Goal: Information Seeking & Learning: Understand process/instructions

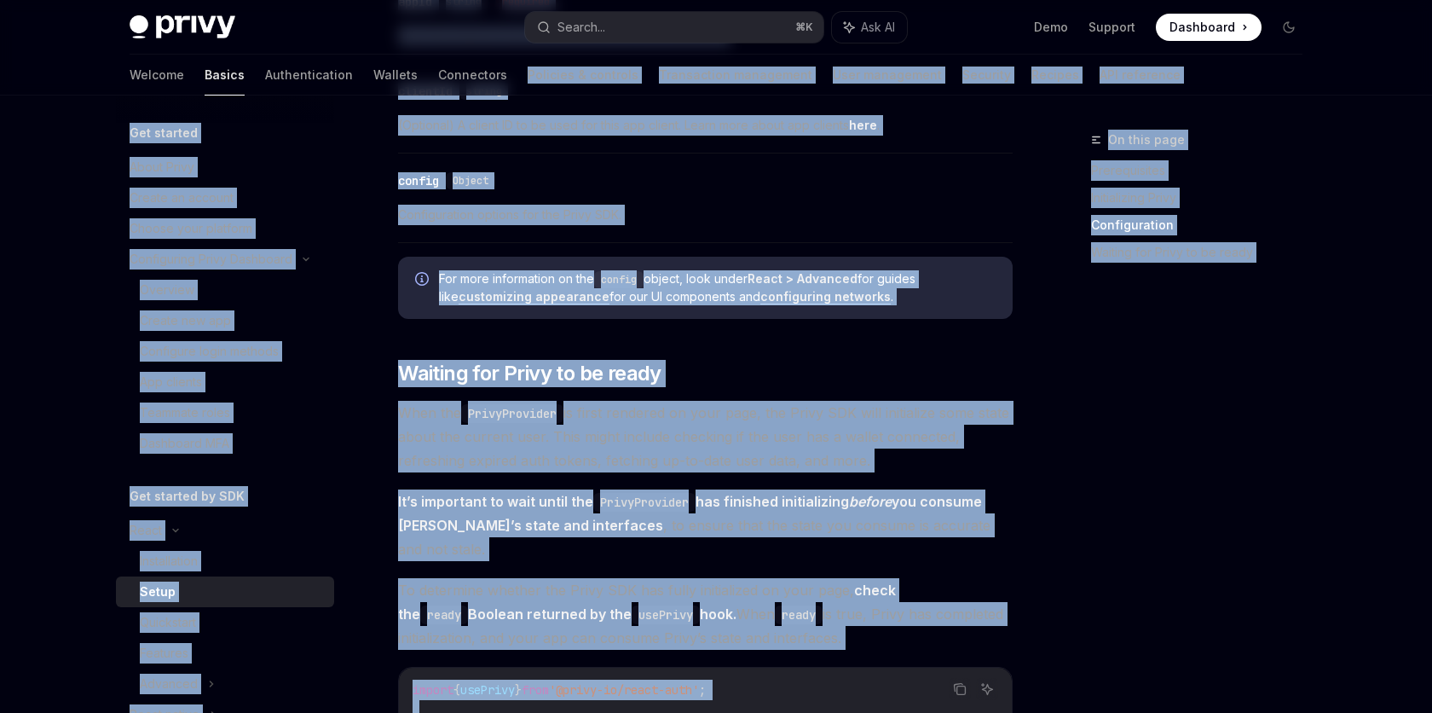
scroll to position [1323, 0]
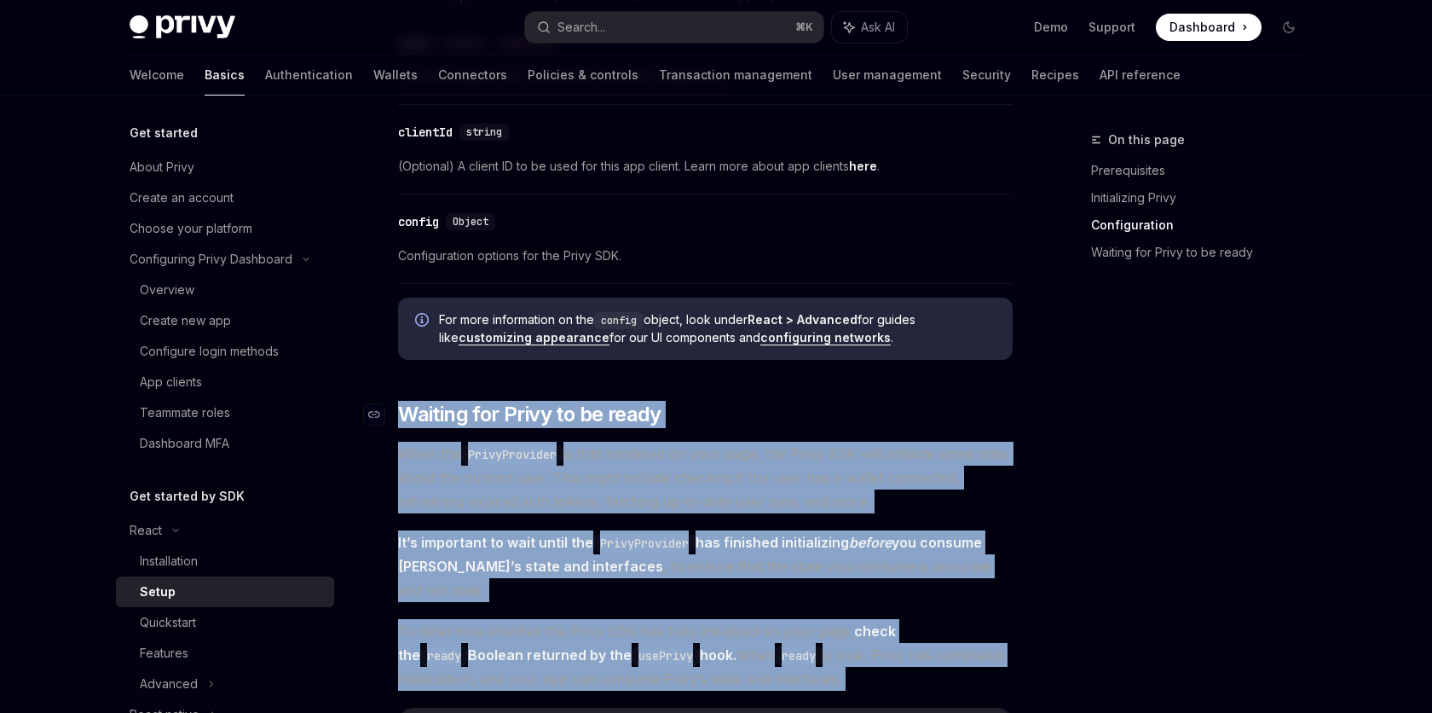
drag, startPoint x: 691, startPoint y: 435, endPoint x: 396, endPoint y: 417, distance: 294.7
click at [398, 417] on div "​ Prerequisites Before you begin, make sure you have set up your Privy app and …" at bounding box center [705, 133] width 615 height 2483
copy div "​ Loremip dol Sitam co ad elits Doei tem IncidIduntutl et dolor magnaali en adm…"
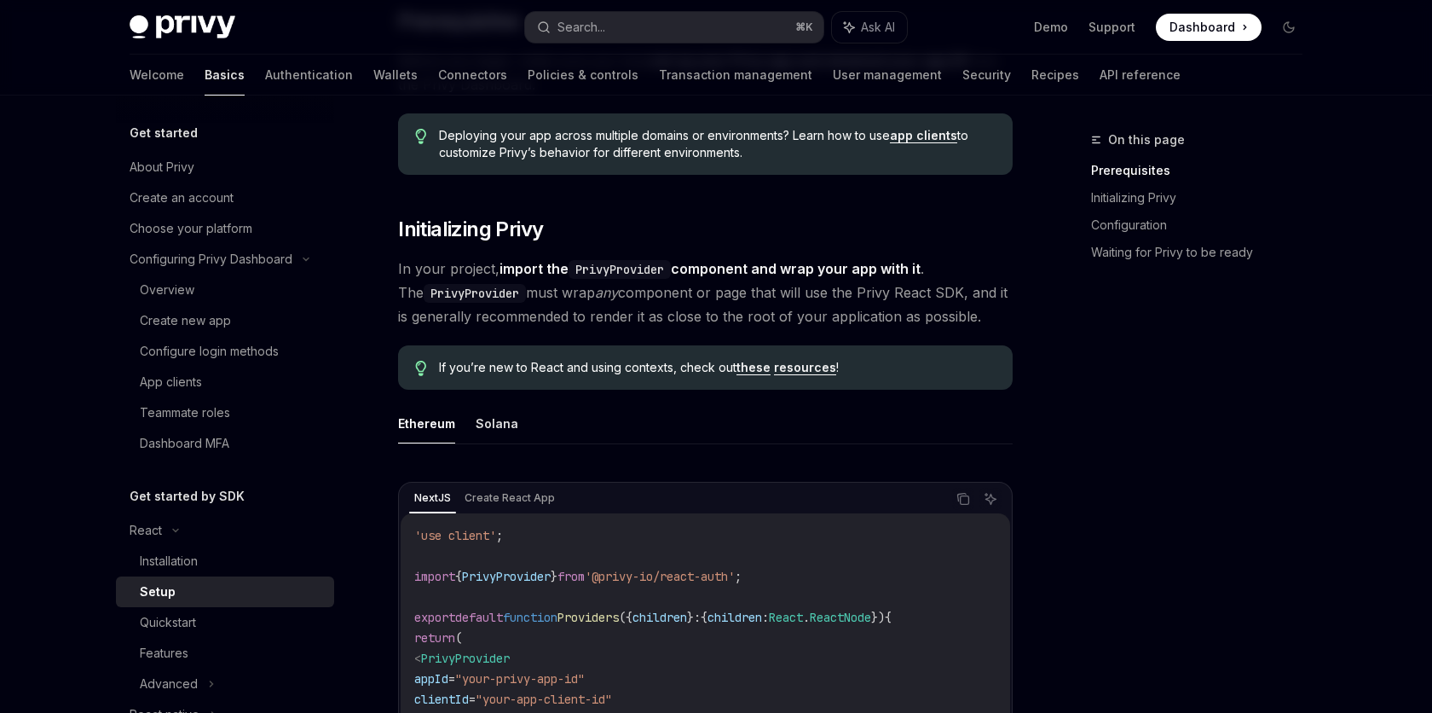
scroll to position [0, 0]
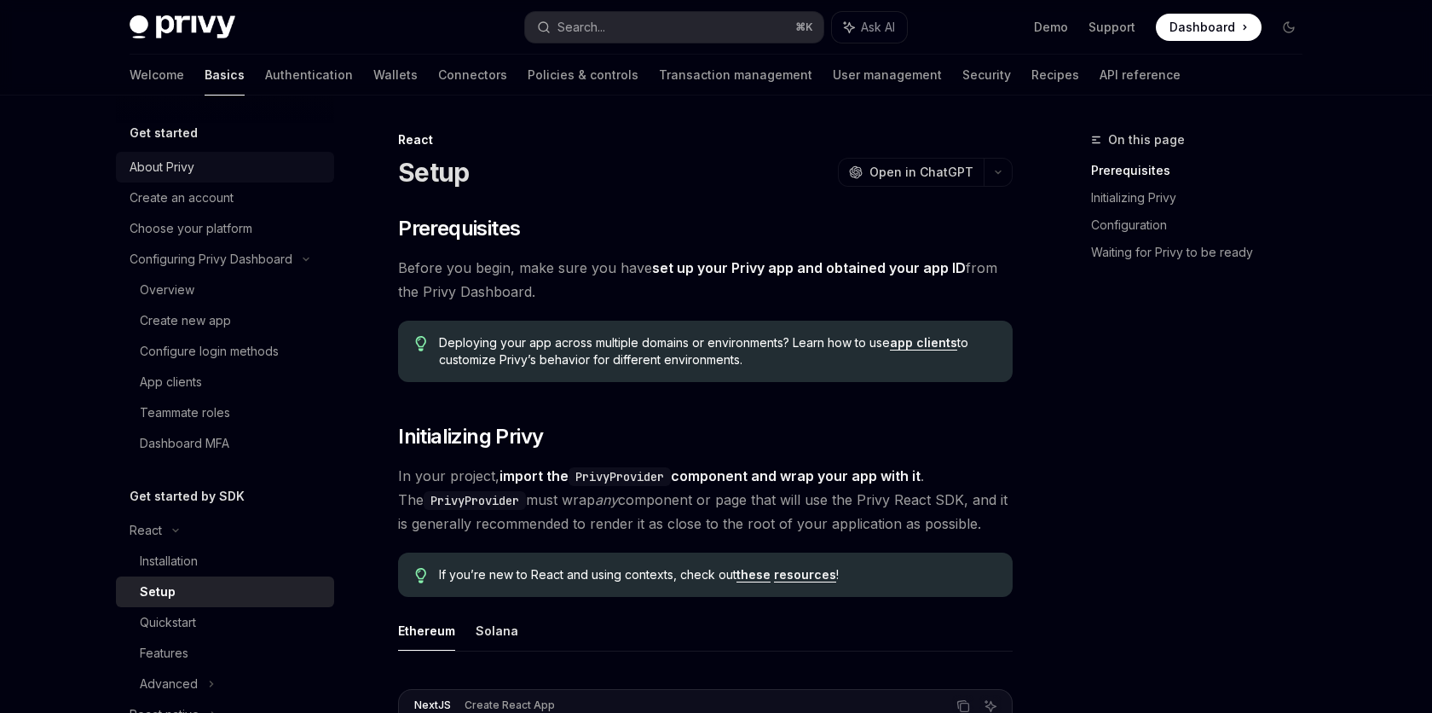
click at [177, 166] on div "About Privy" at bounding box center [162, 167] width 65 height 20
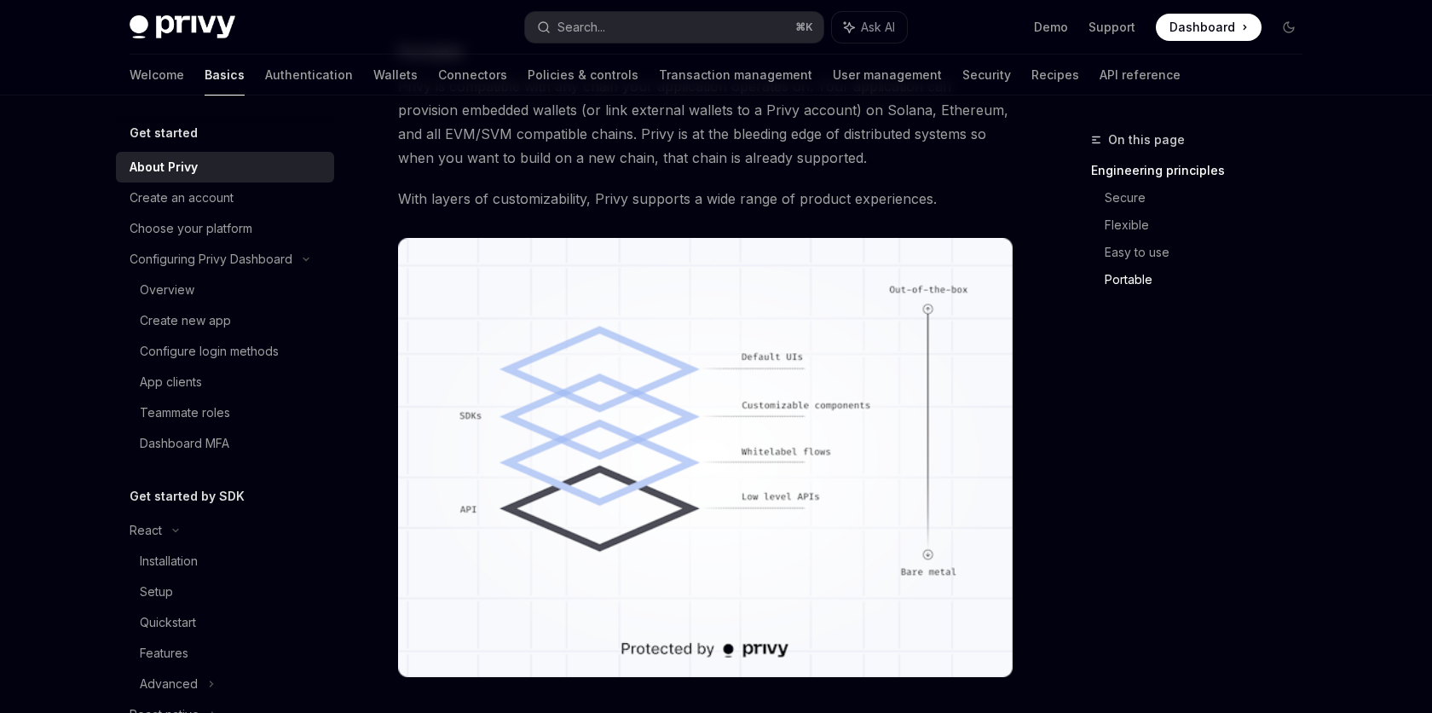
scroll to position [1517, 0]
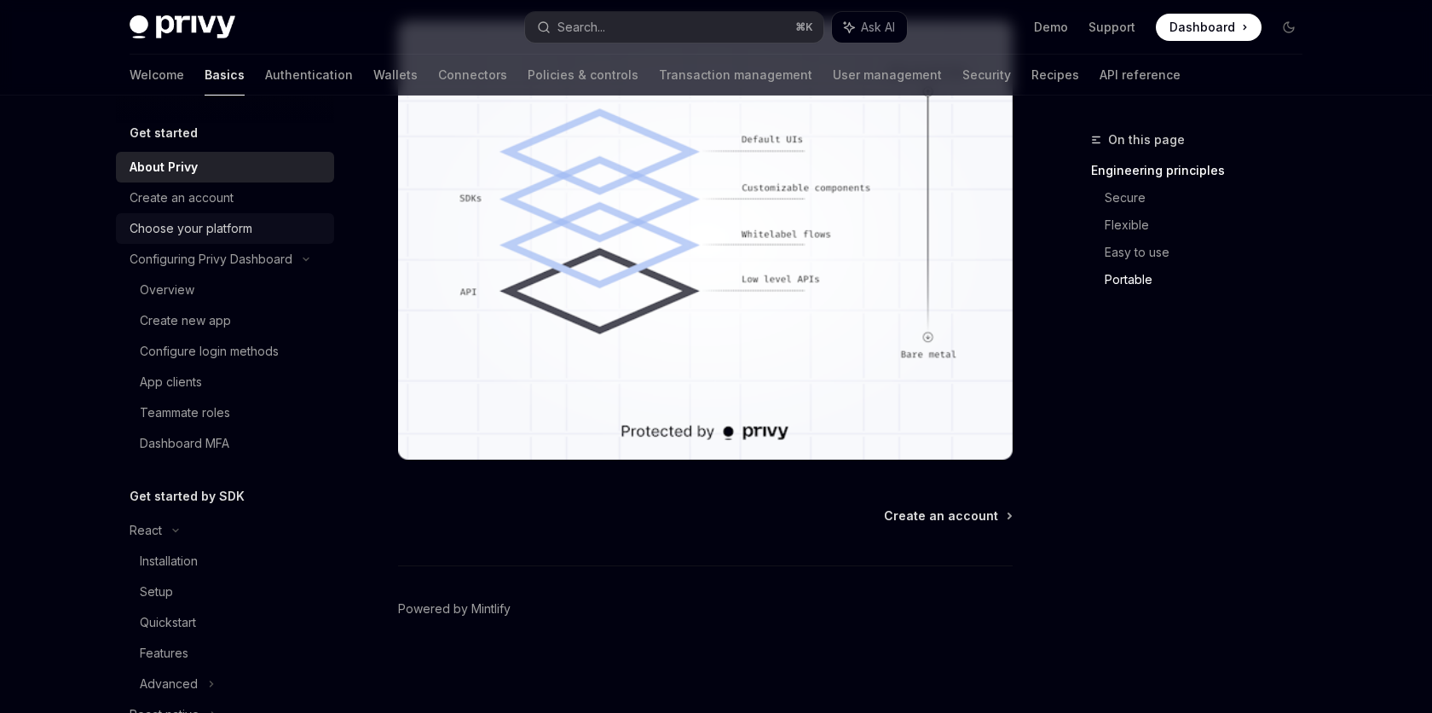
click at [238, 230] on div "Choose your platform" at bounding box center [191, 228] width 123 height 20
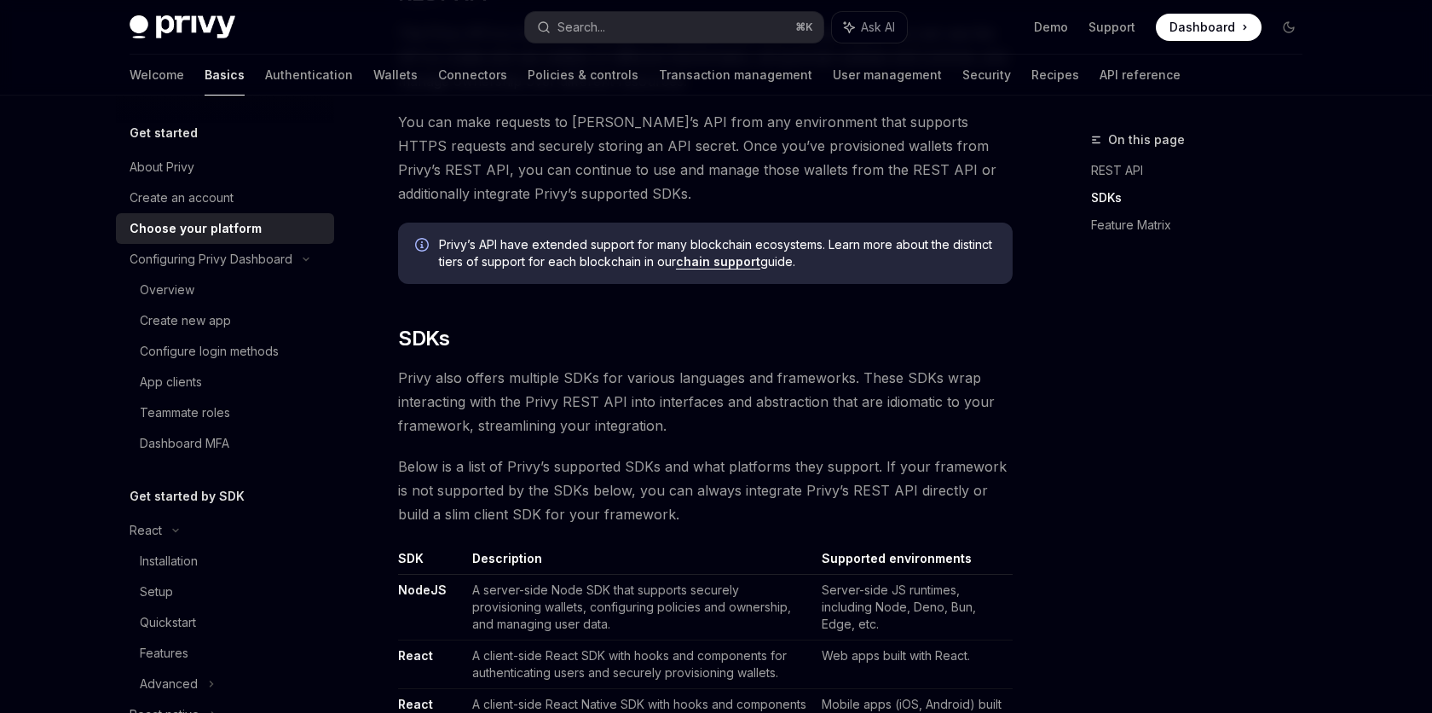
scroll to position [896, 0]
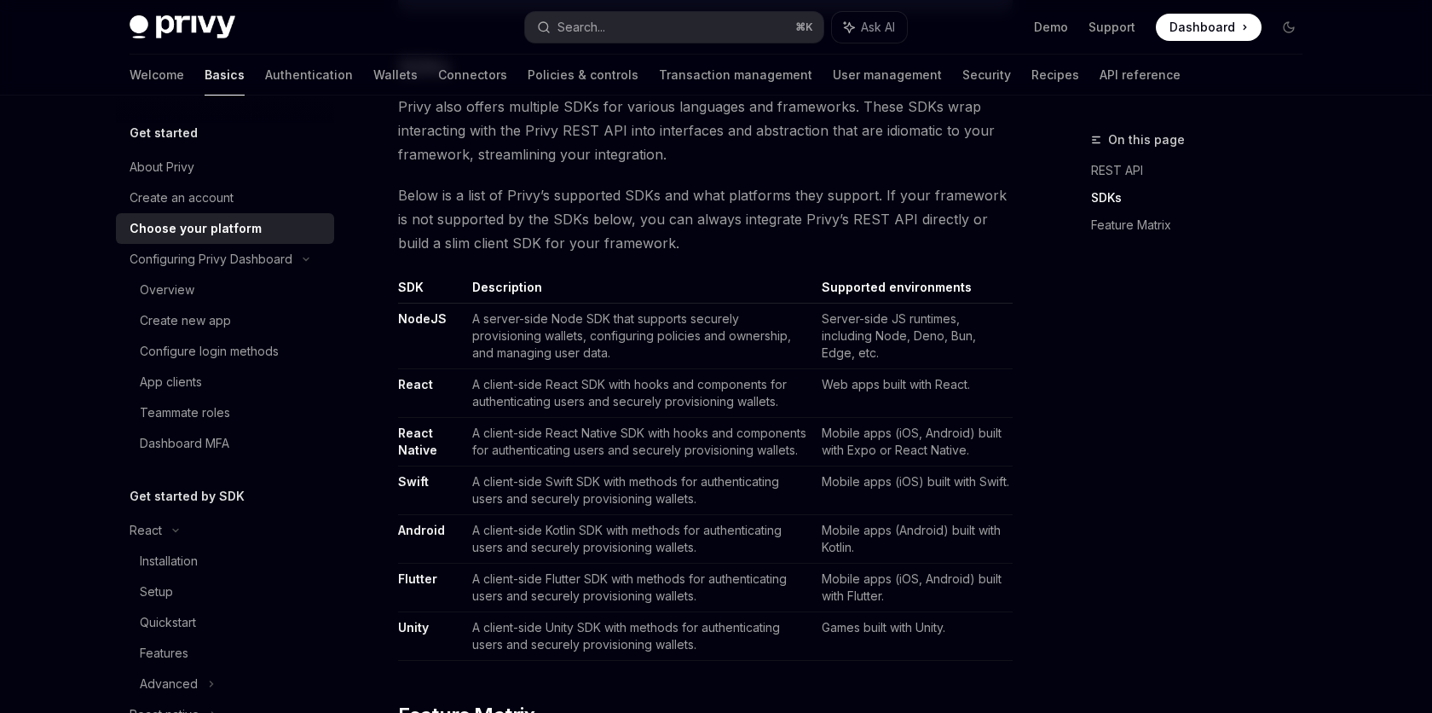
click at [419, 316] on link "NodeJS" at bounding box center [422, 318] width 49 height 15
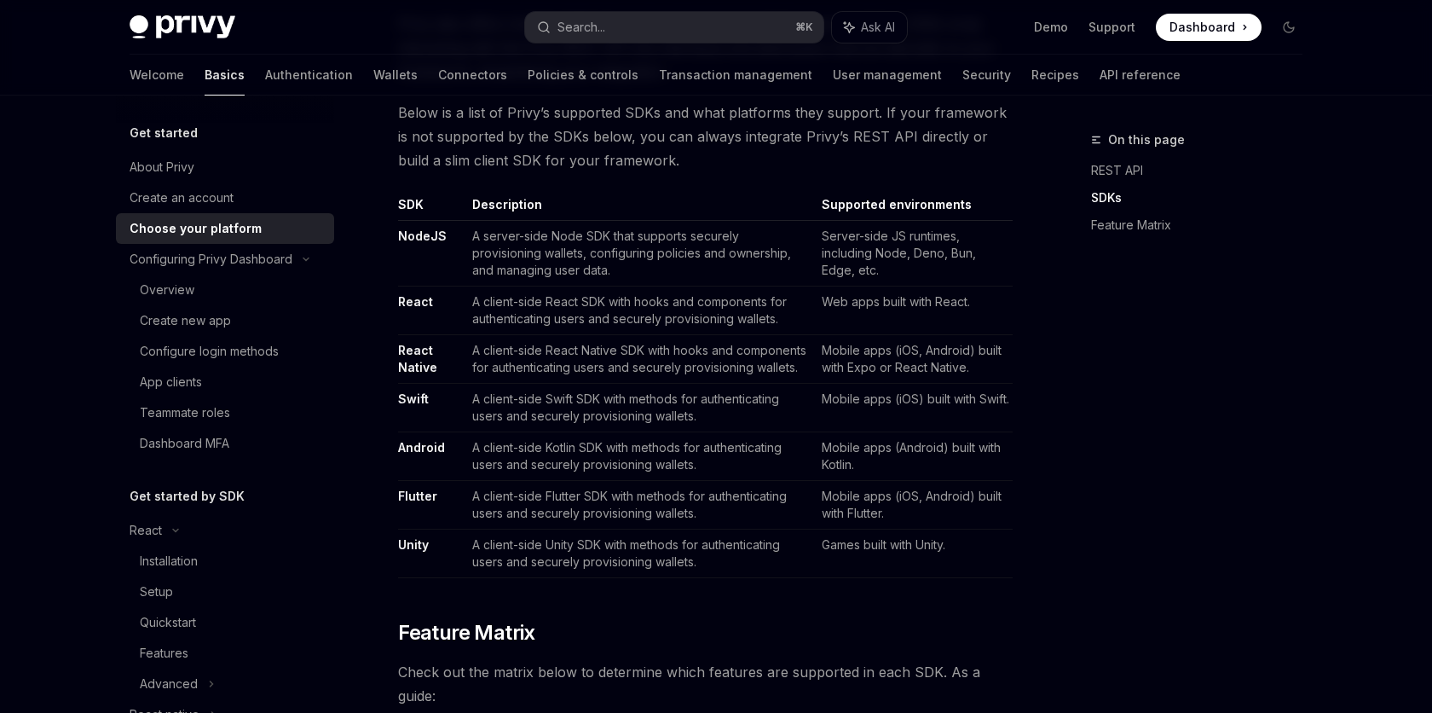
scroll to position [934, 0]
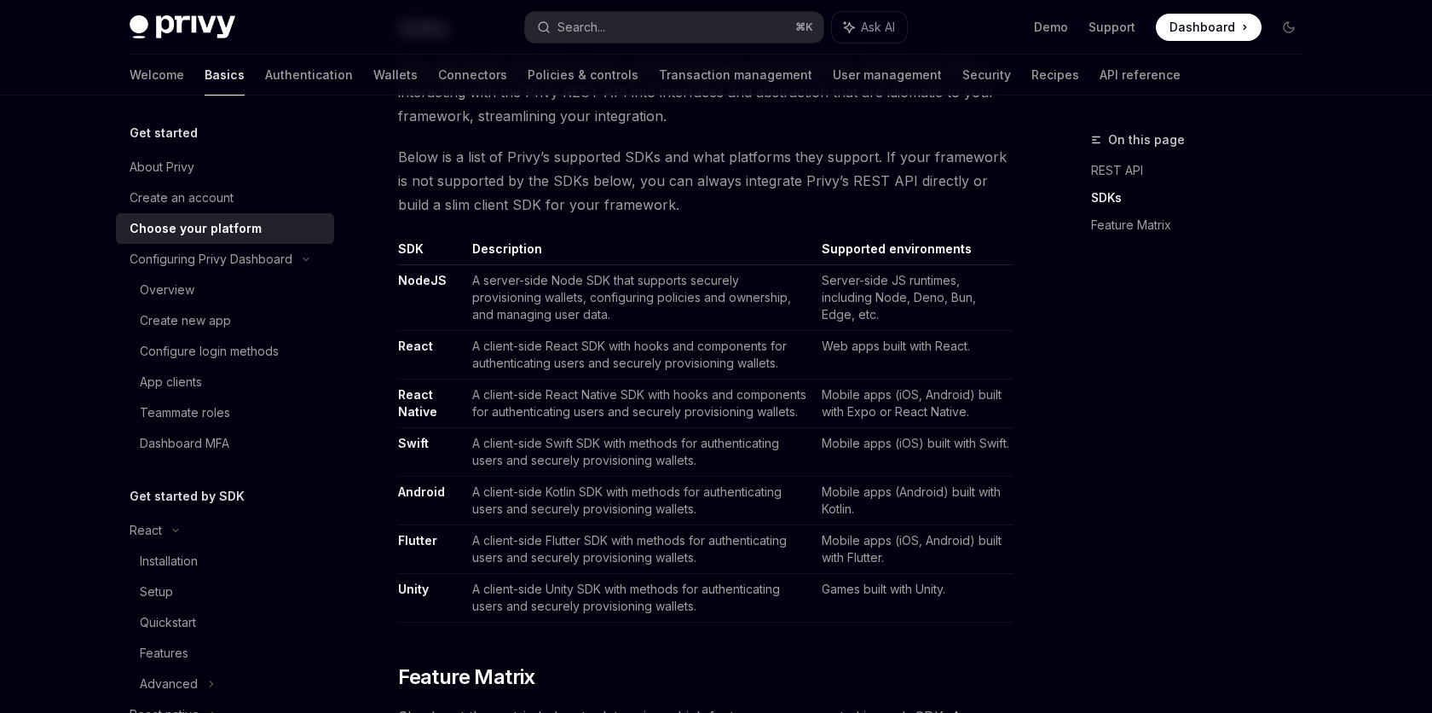
click at [433, 277] on link "NodeJS" at bounding box center [422, 280] width 49 height 15
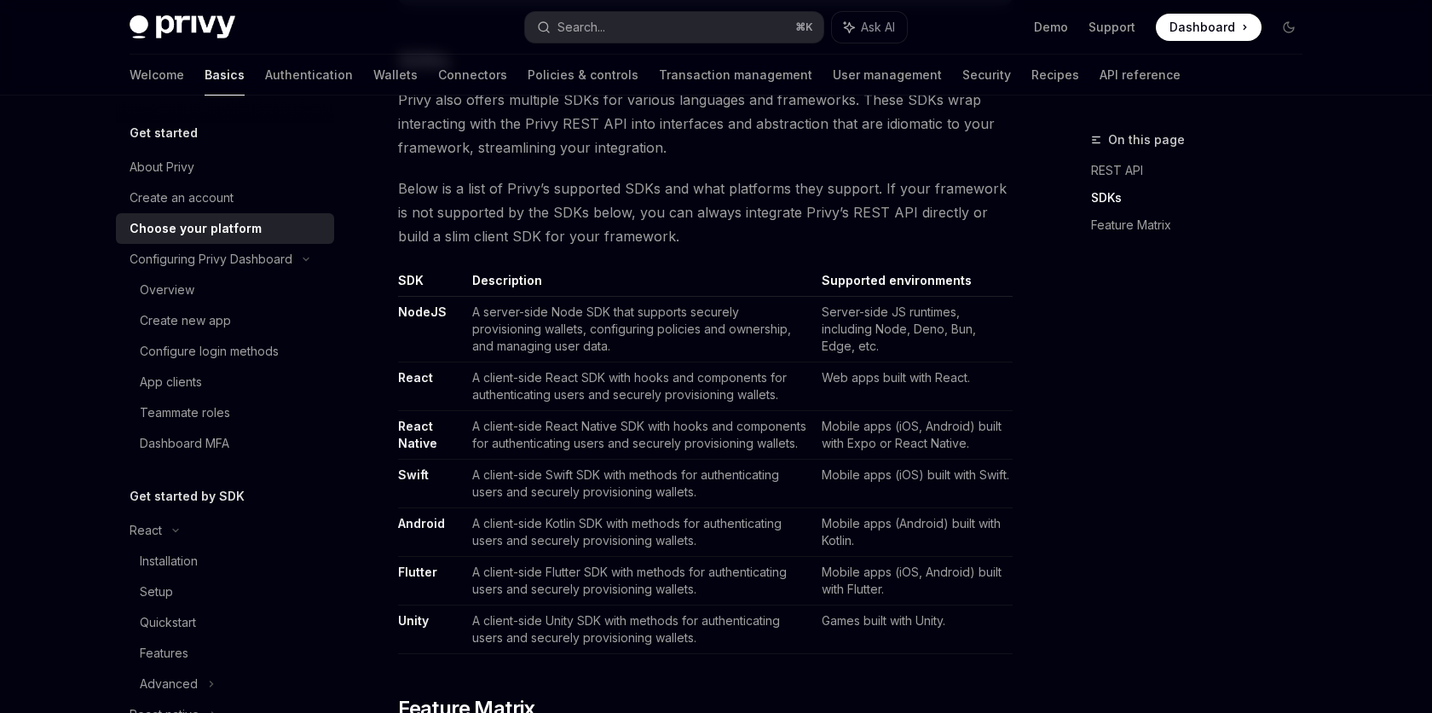
scroll to position [899, 0]
click at [415, 385] on link "React" at bounding box center [415, 380] width 35 height 15
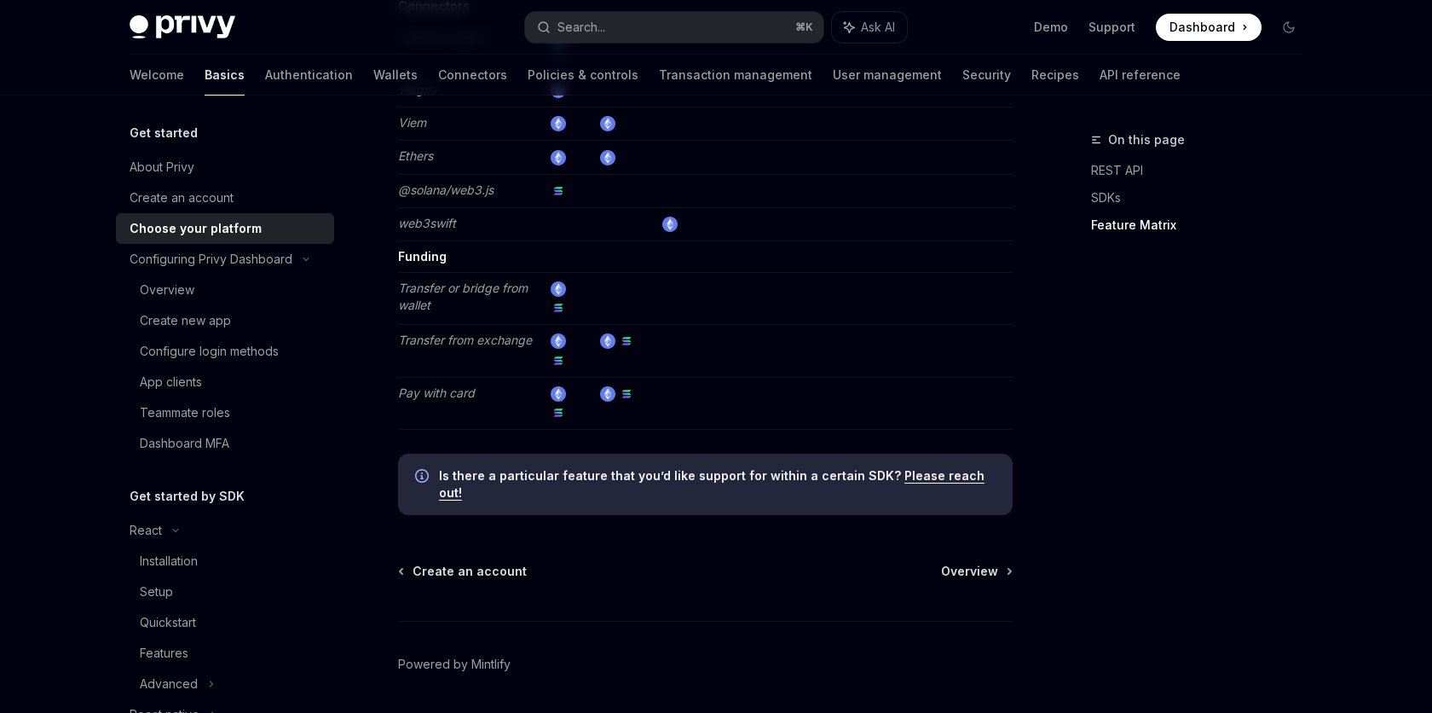
scroll to position [3206, 0]
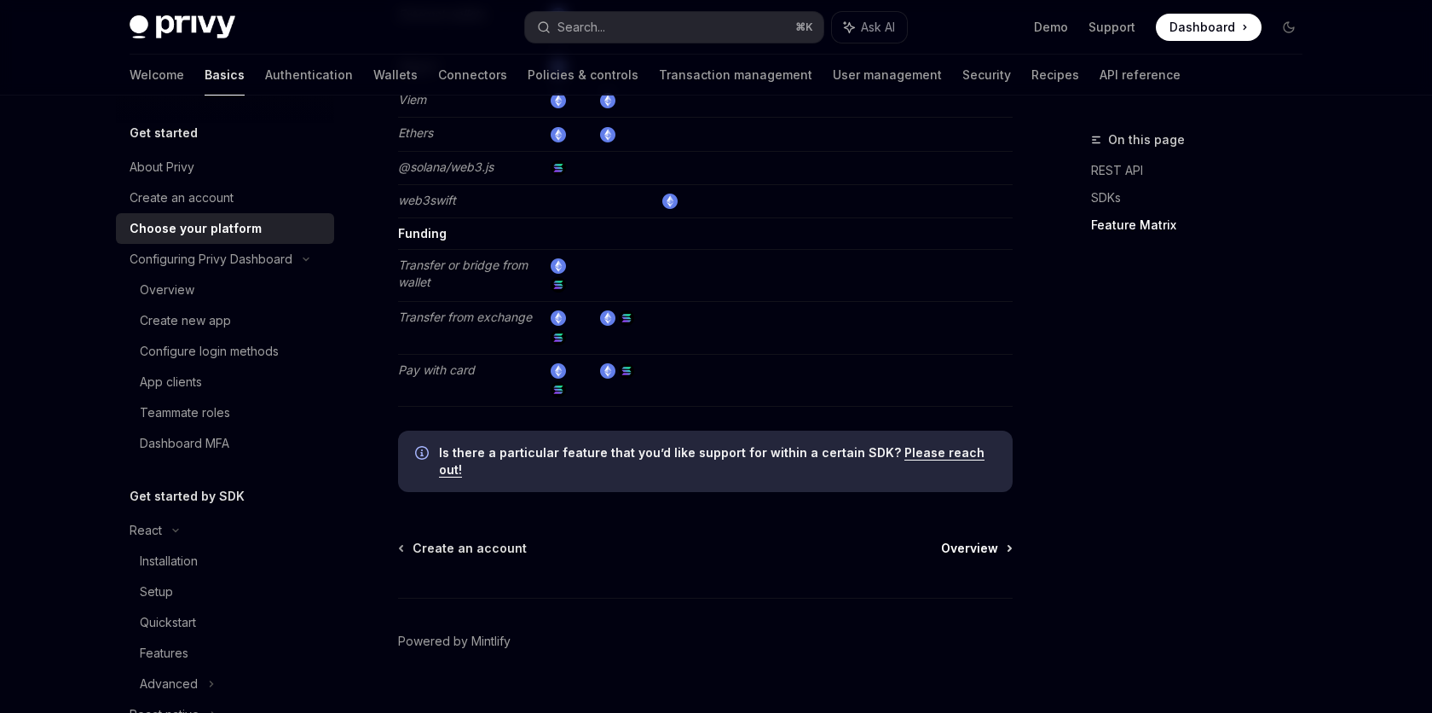
click at [978, 540] on span "Overview" at bounding box center [969, 548] width 57 height 17
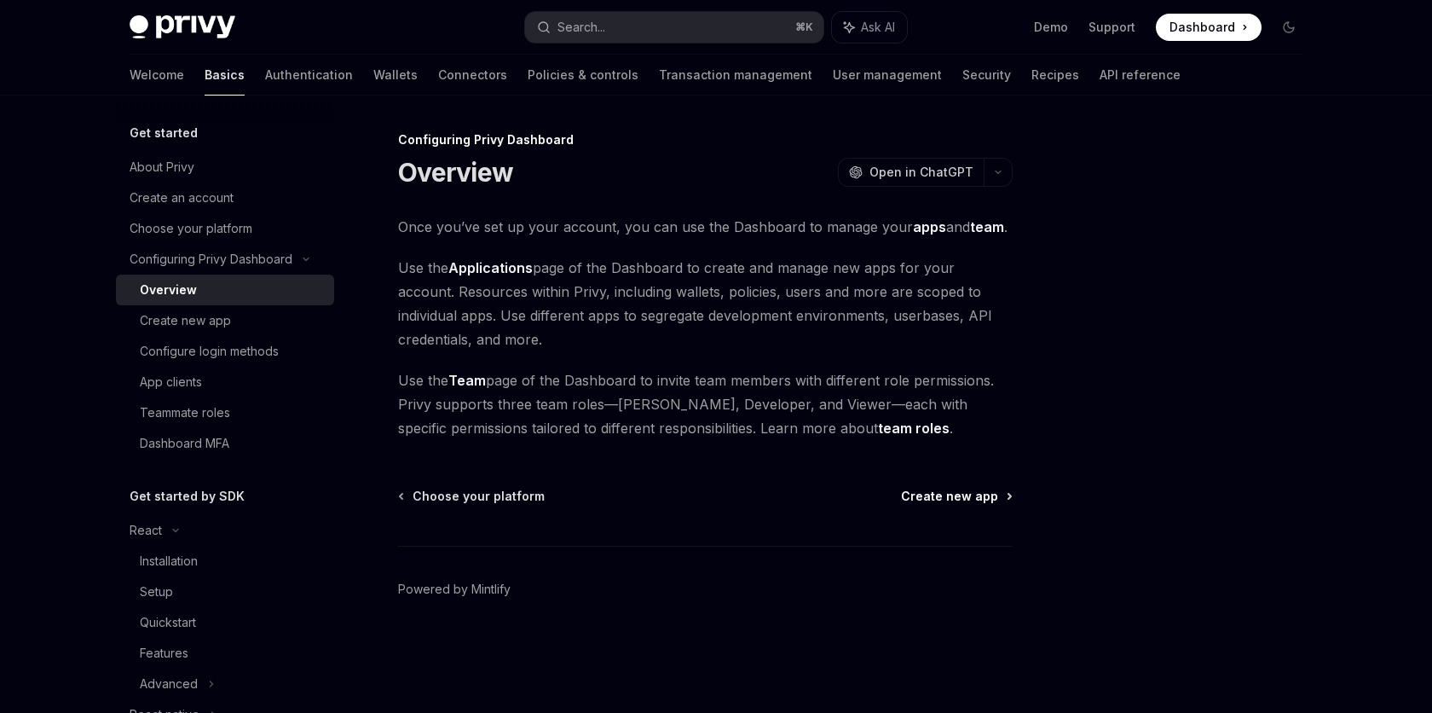
click at [951, 500] on span "Create new app" at bounding box center [949, 496] width 97 height 17
type textarea "*"
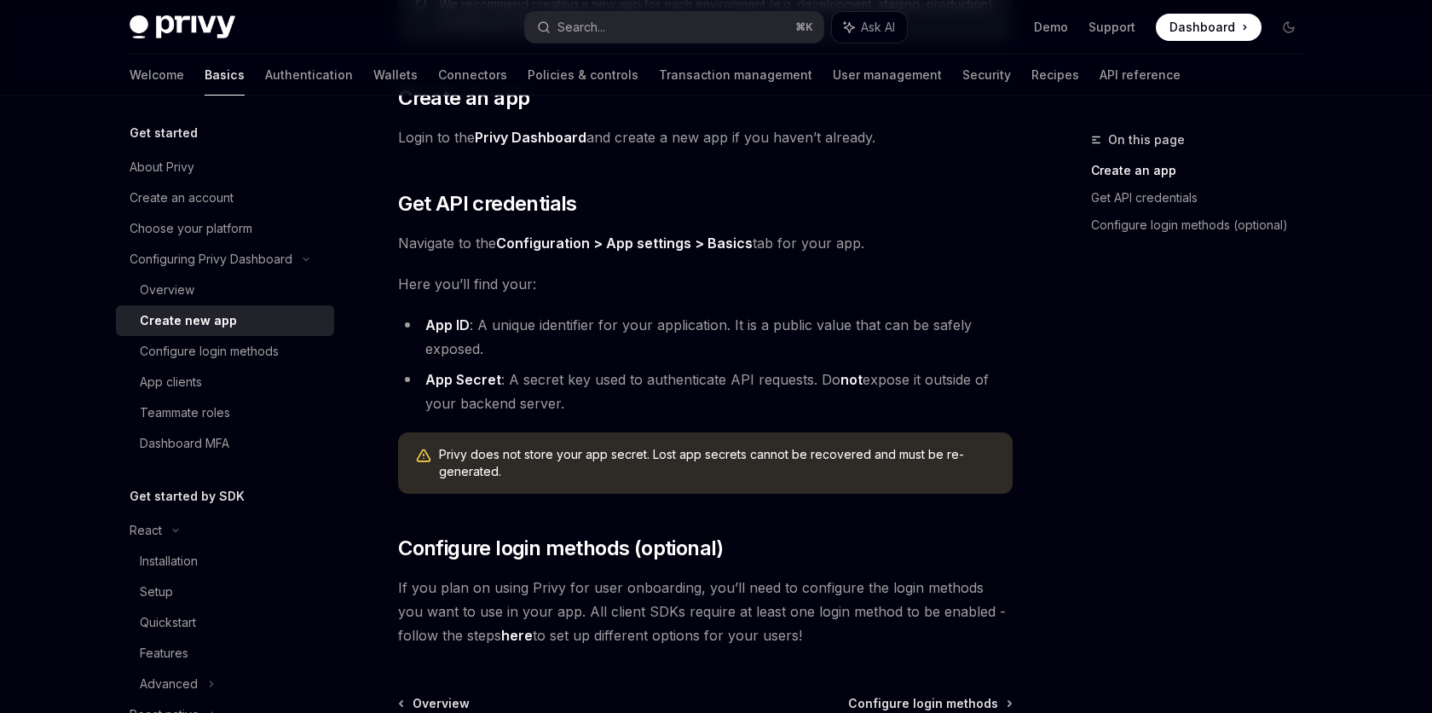
scroll to position [485, 0]
